Goal: Use online tool/utility

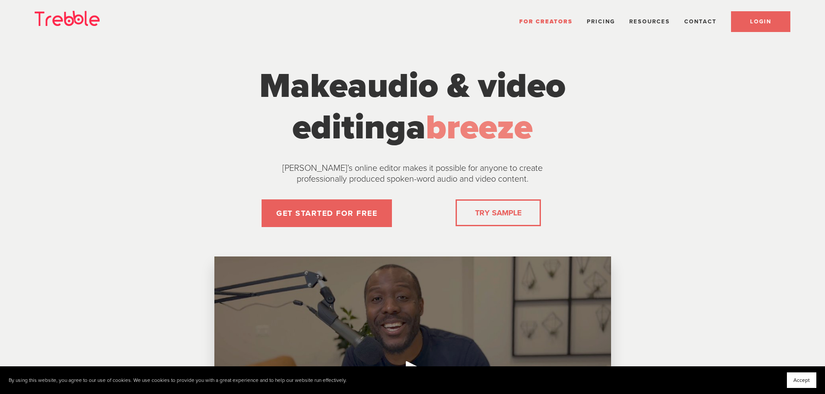
click at [774, 24] on link "LOGIN" at bounding box center [760, 21] width 59 height 21
click at [740, 13] on link "LOGIN" at bounding box center [760, 21] width 59 height 21
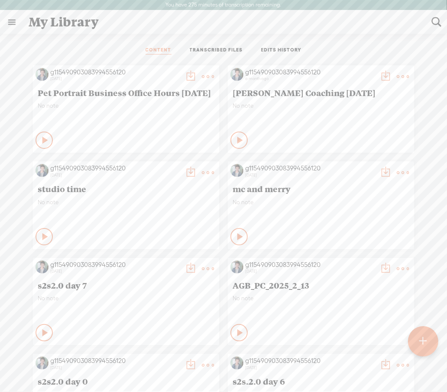
click at [41, 141] on icon at bounding box center [45, 140] width 9 height 9
click at [202, 76] on t at bounding box center [208, 77] width 12 height 12
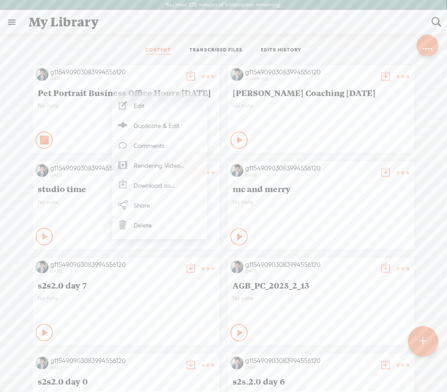
click at [152, 165] on link "Rendering Video..." at bounding box center [159, 165] width 87 height 20
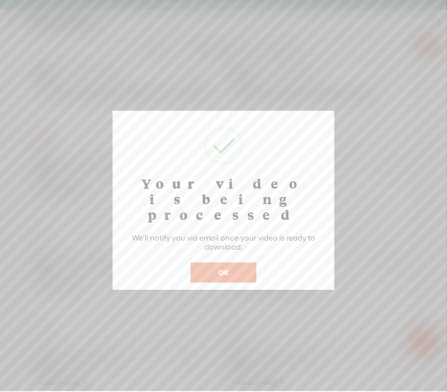
click at [235, 263] on button "OK" at bounding box center [224, 273] width 66 height 20
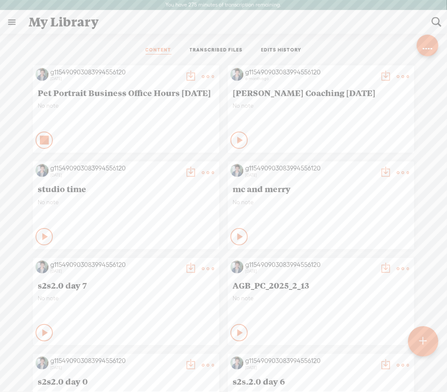
click at [40, 136] on icon at bounding box center [44, 140] width 9 height 9
